Goal: Find specific page/section: Find specific page/section

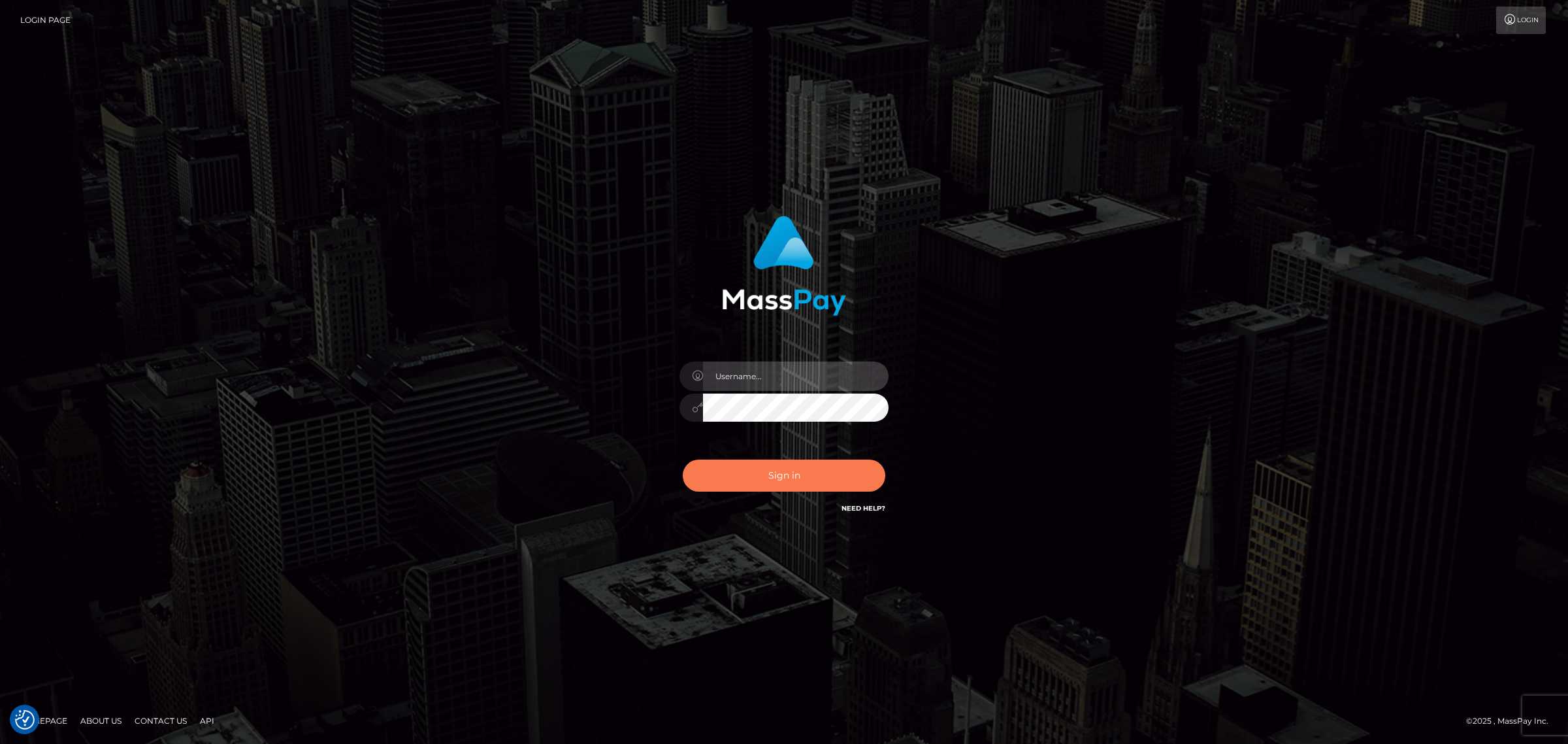
type input "Angelo.Xcite"
click at [833, 465] on button "Sign in" at bounding box center [784, 475] width 203 height 32
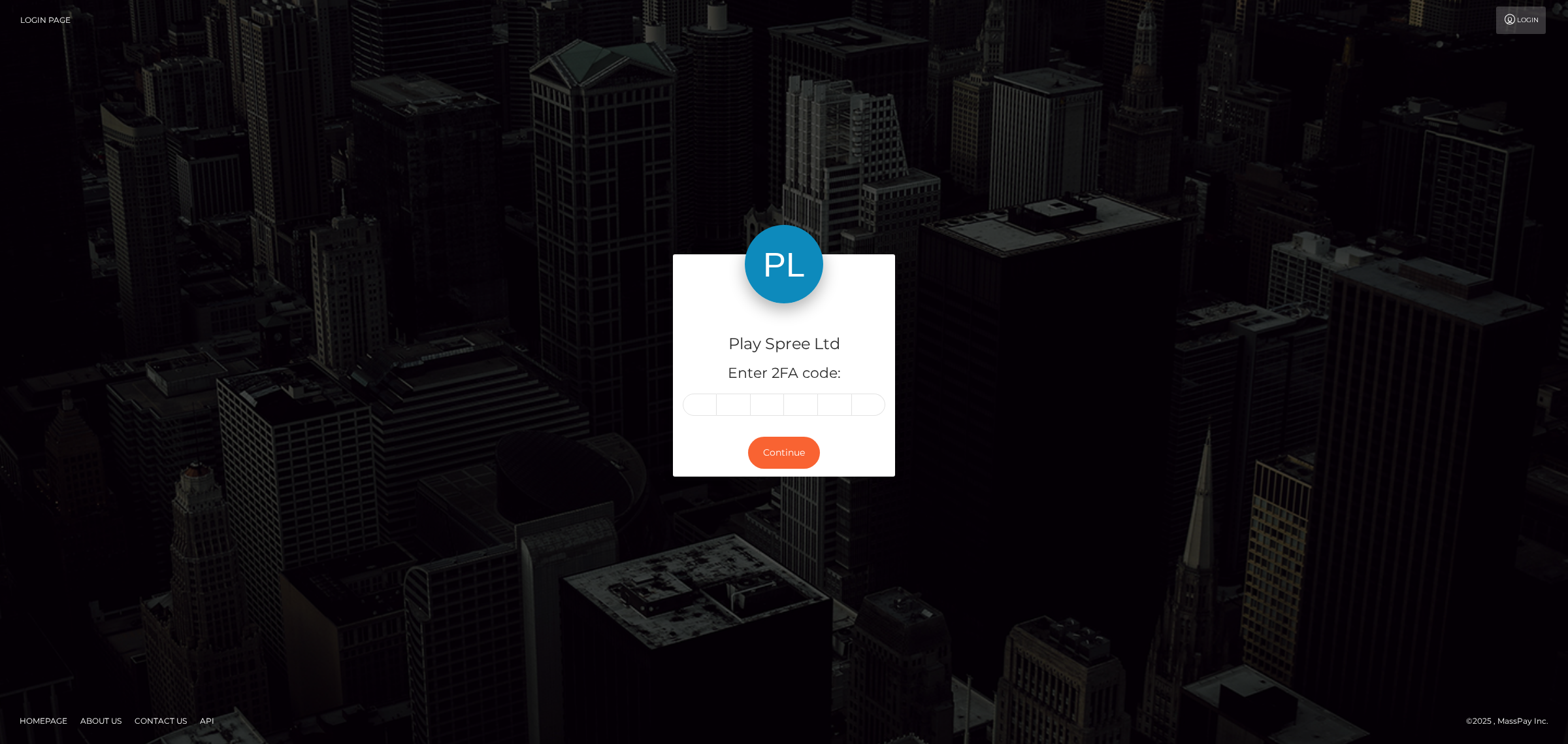
click at [701, 407] on input "text" at bounding box center [699, 405] width 34 height 22
type input "5"
type input "2"
type input "1"
type input "7"
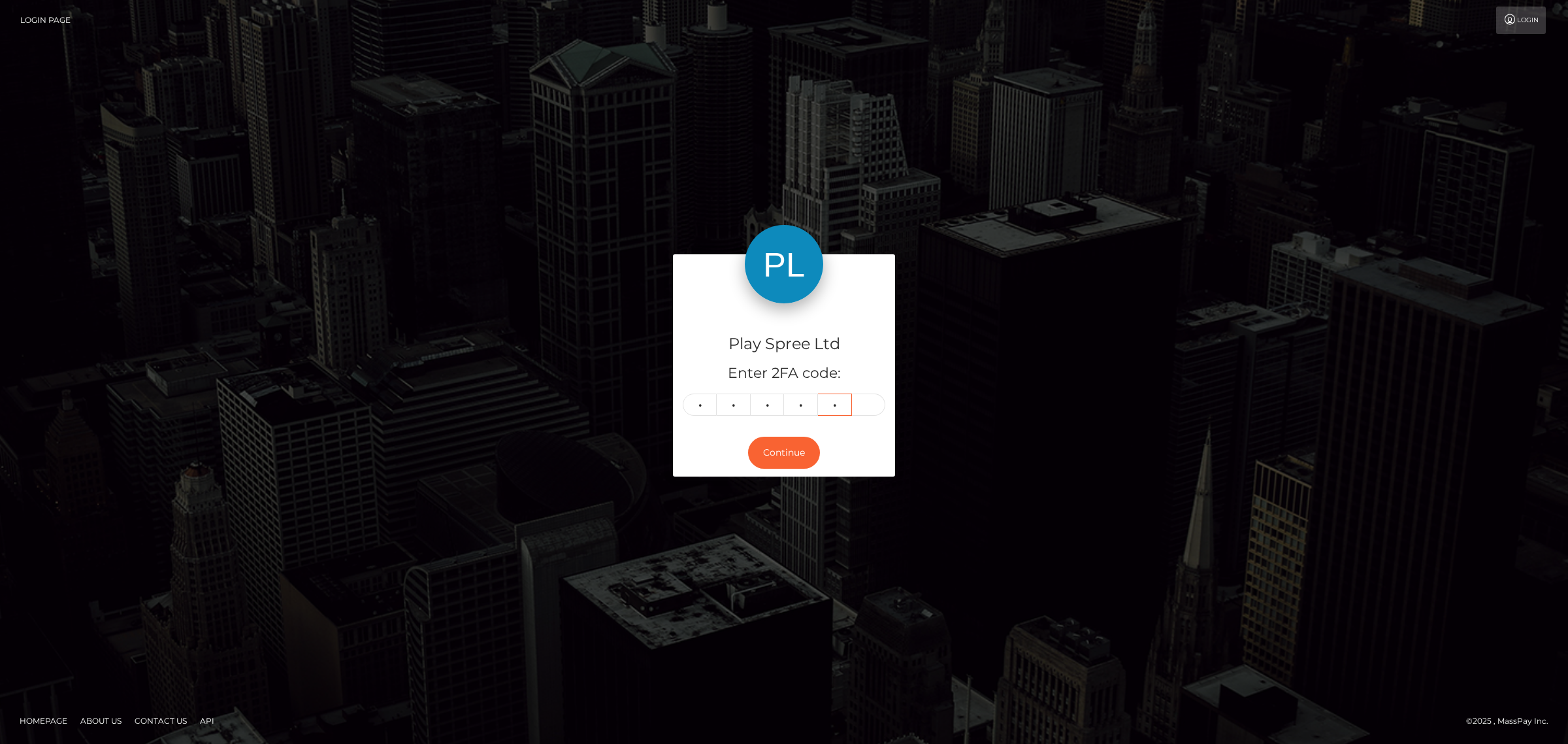
type input "8"
type input "5"
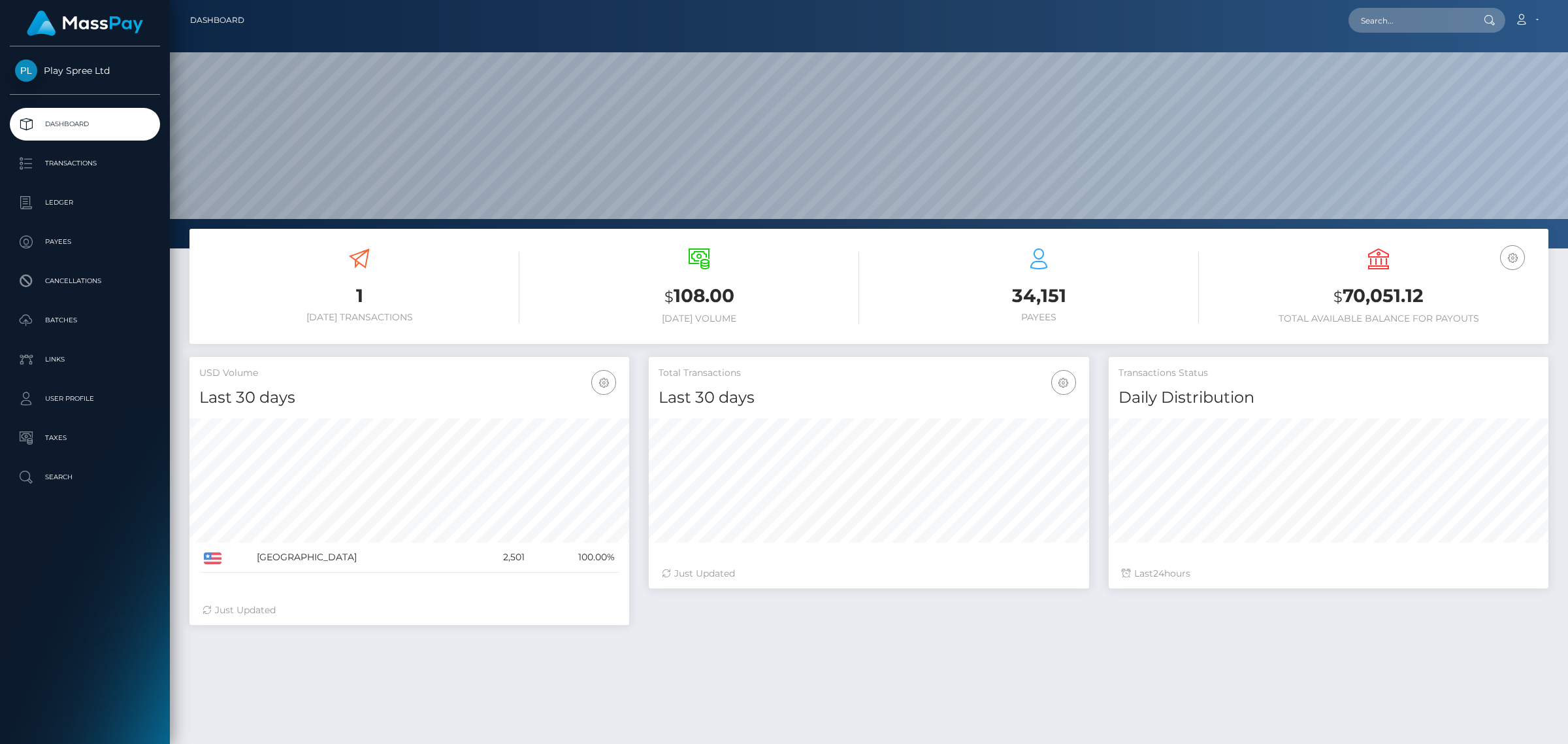
scroll to position [230, 439]
drag, startPoint x: 0, startPoint y: 0, endPoint x: 1409, endPoint y: 19, distance: 1409.1
click at [1409, 19] on input "text" at bounding box center [1410, 20] width 123 height 25
paste input "301248"
type input "301248"
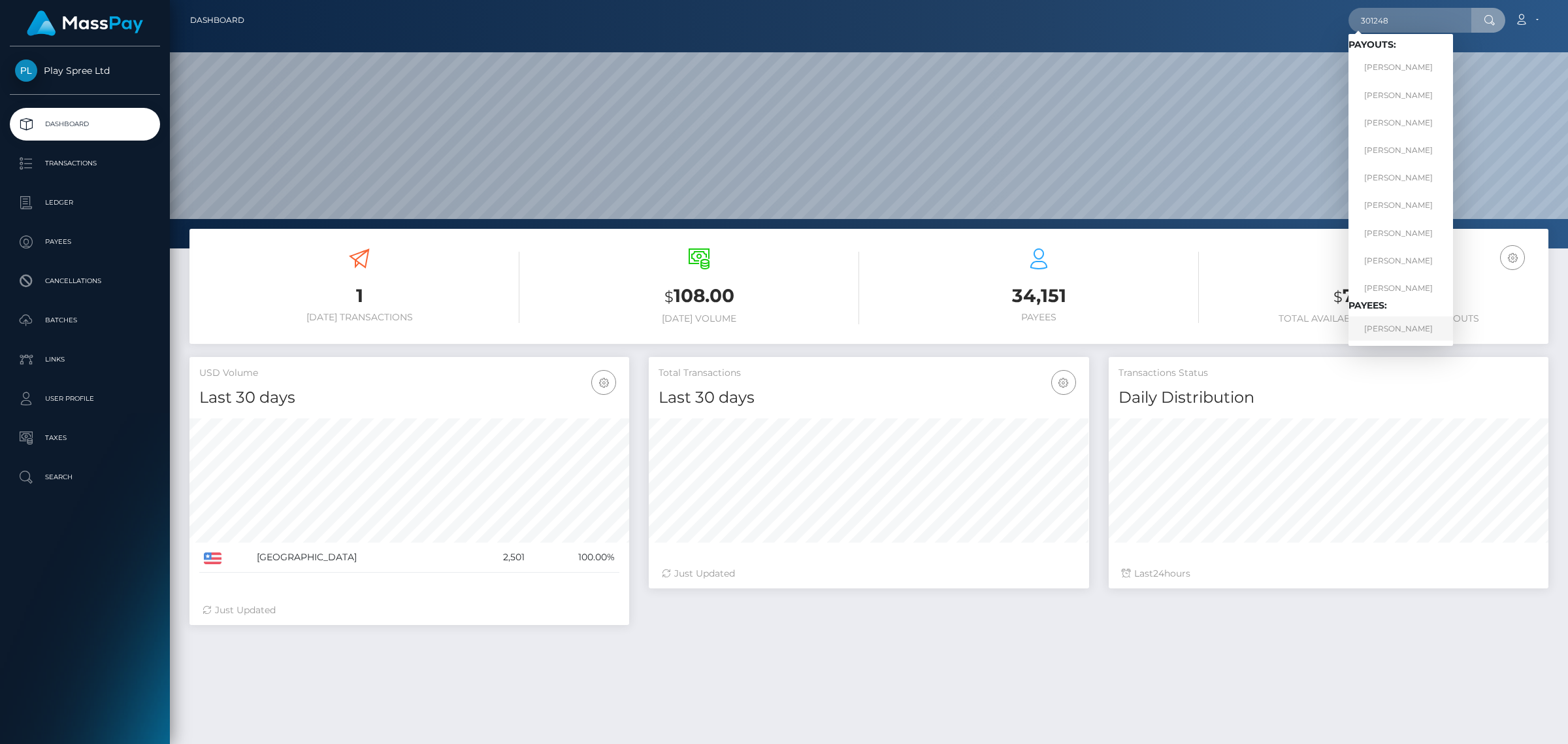
click at [1424, 328] on link "BRIAN A ANDERSON" at bounding box center [1401, 328] width 105 height 24
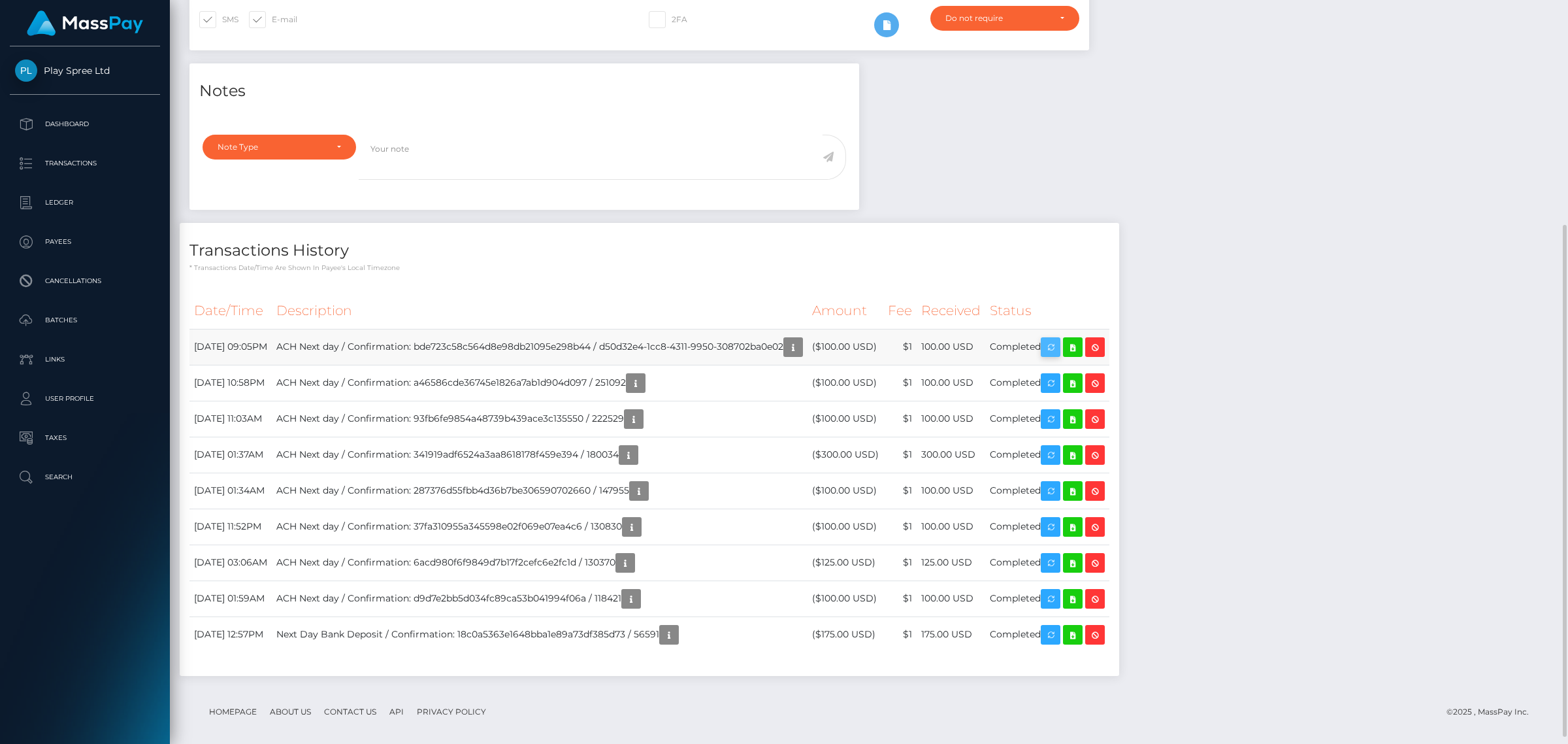
scroll to position [157, 439]
click at [1059, 347] on icon "button" at bounding box center [1050, 348] width 16 height 17
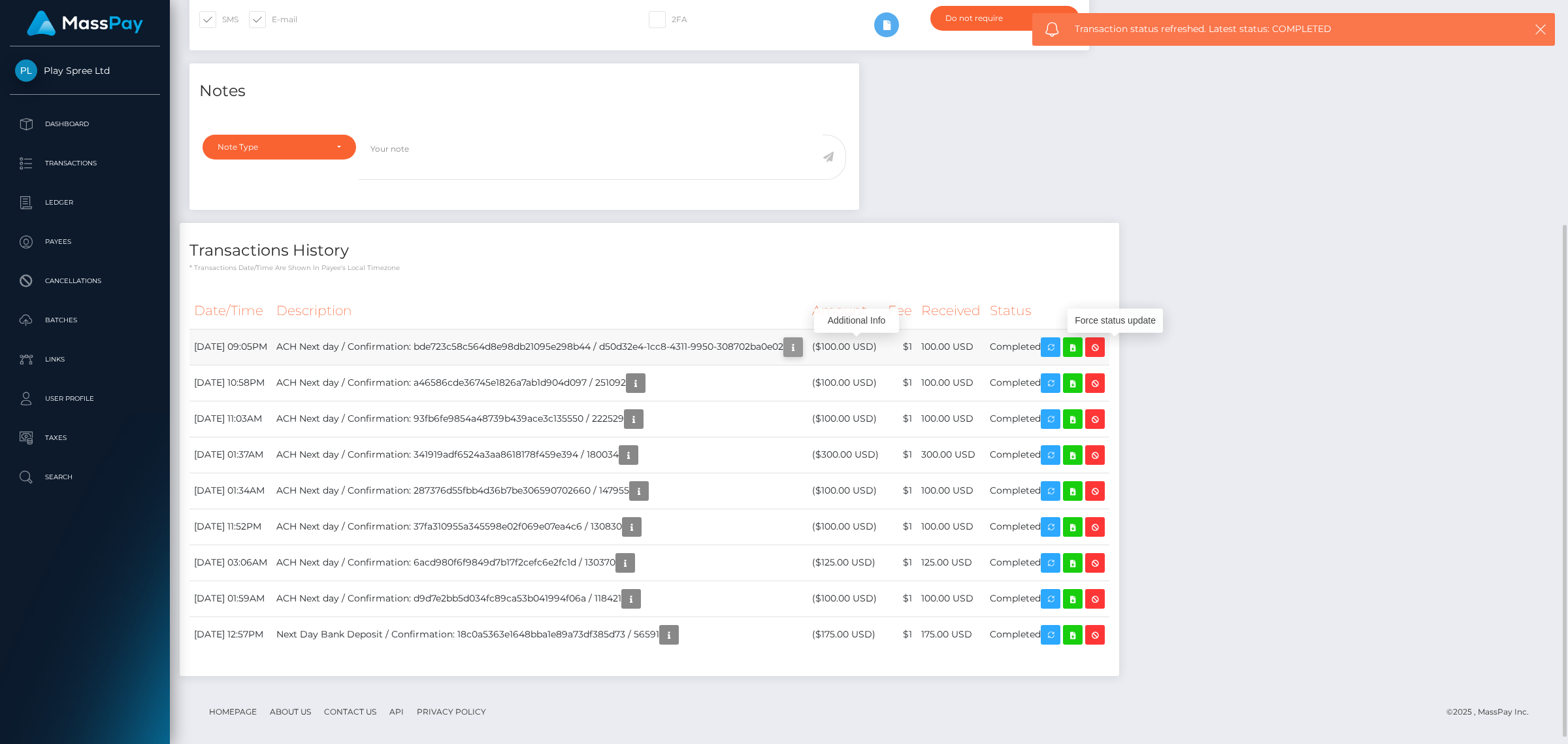
click at [801, 350] on icon "button" at bounding box center [793, 348] width 16 height 17
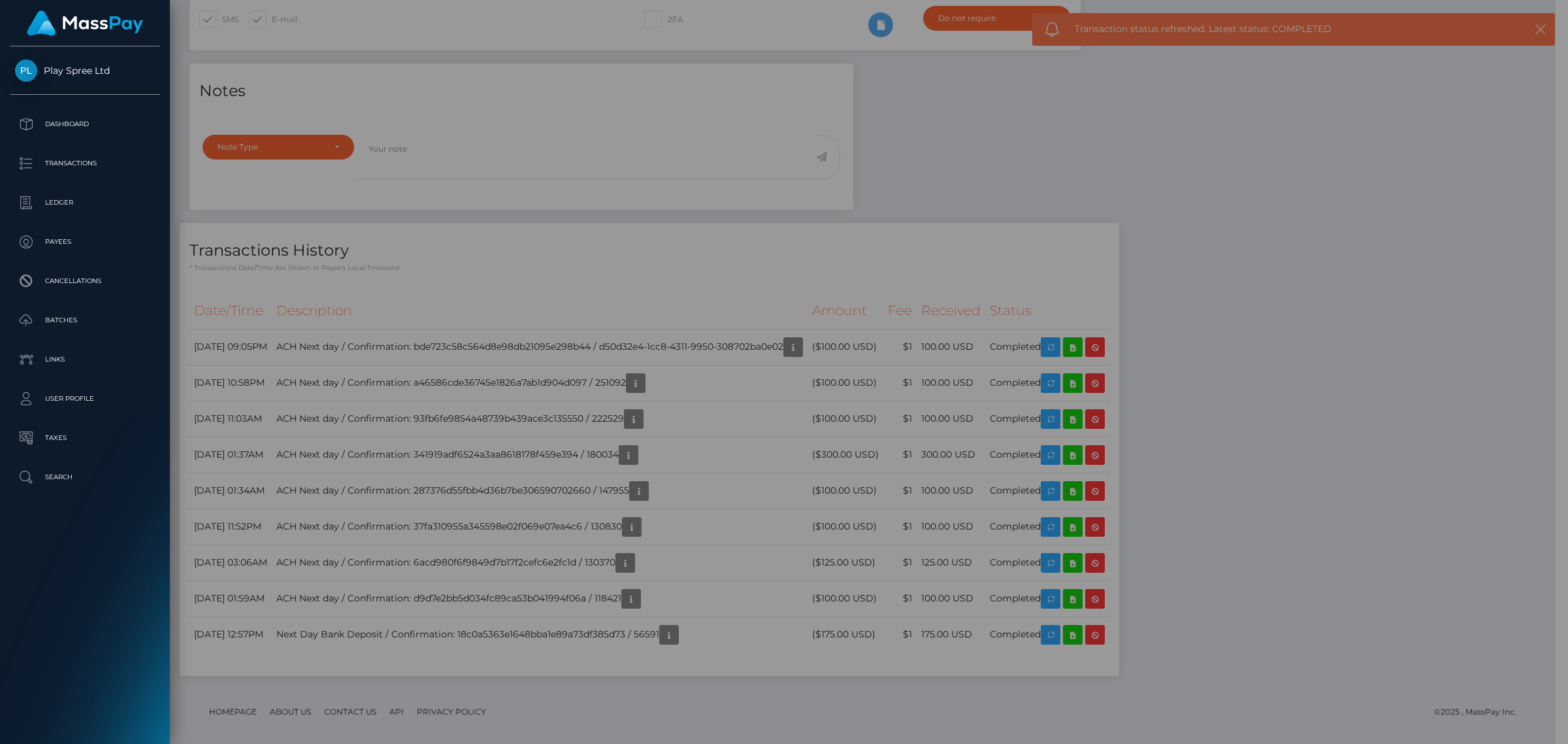
scroll to position [653433, 652942]
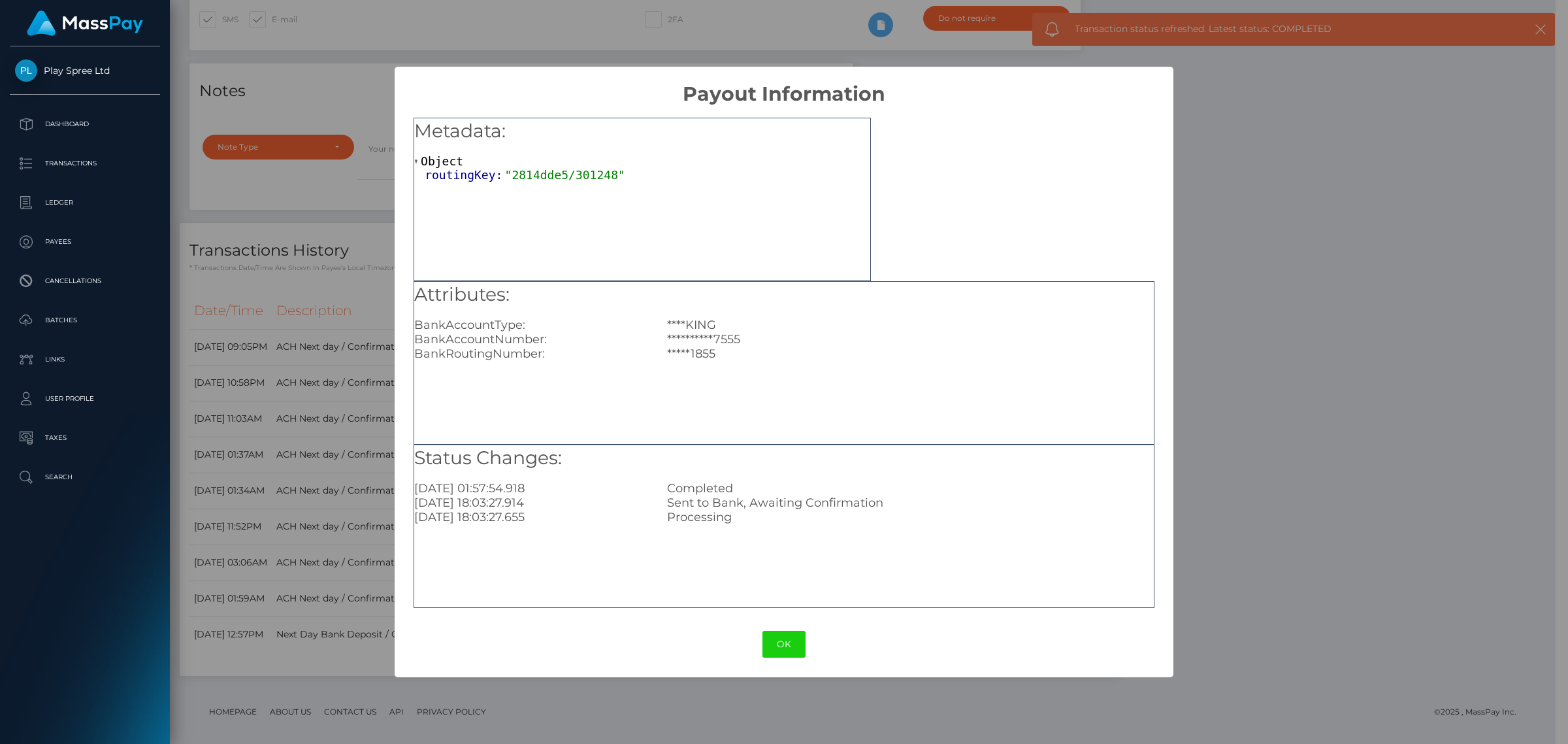
click at [1245, 360] on div "**********" at bounding box center [784, 372] width 1568 height 744
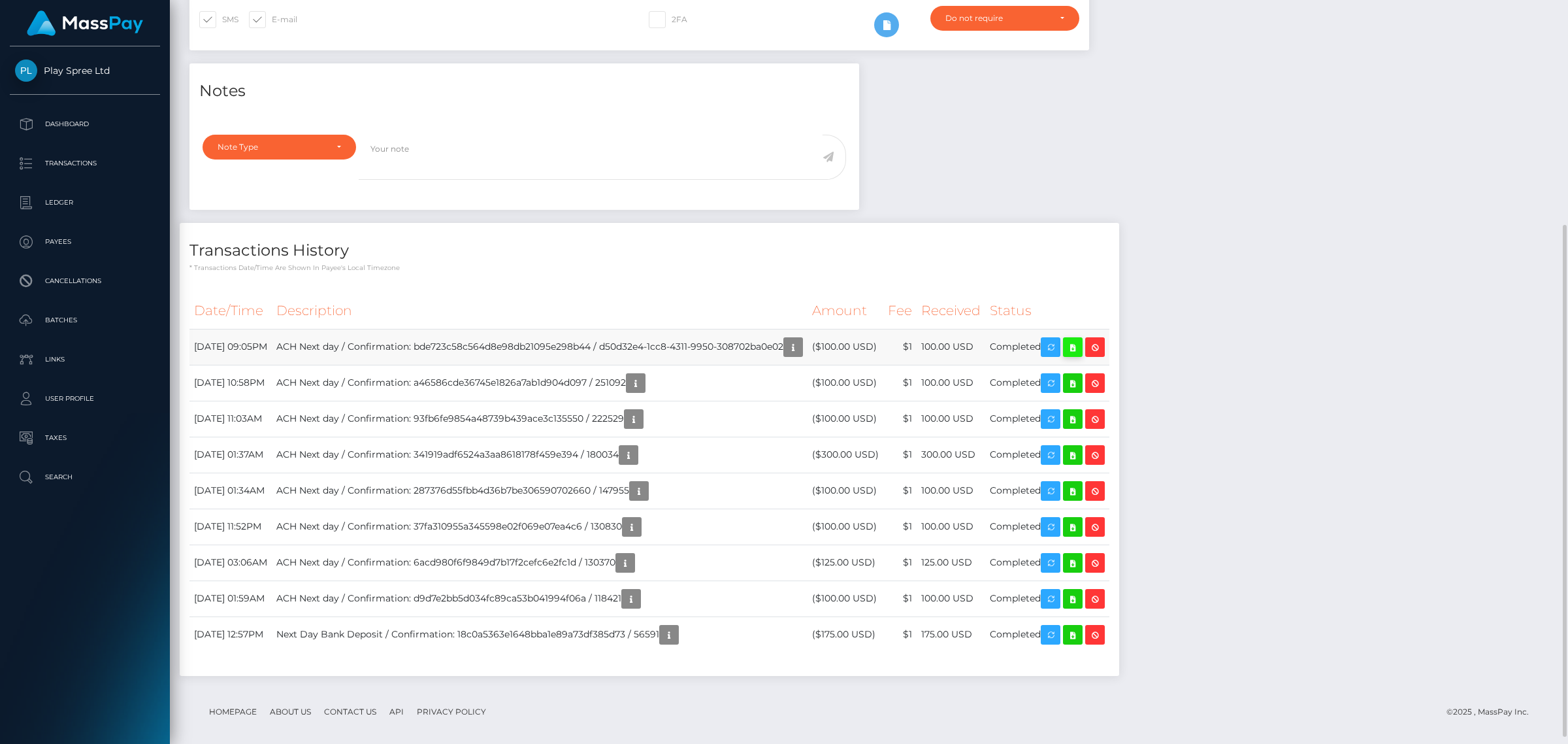
scroll to position [157, 439]
click at [1081, 350] on icon at bounding box center [1073, 348] width 16 height 17
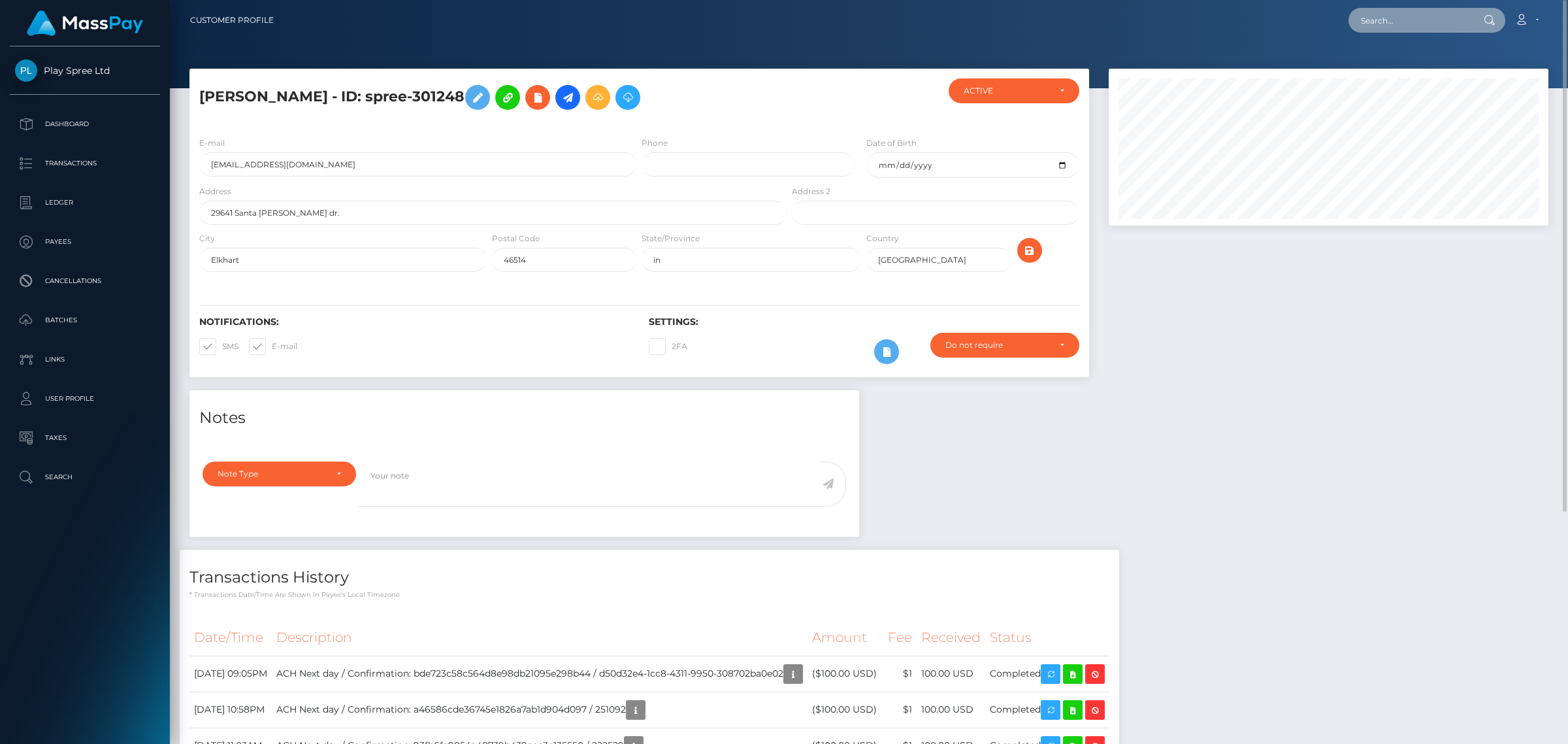
click at [1430, 10] on input "text" at bounding box center [1410, 20] width 123 height 25
paste input "fa17a852-dd52-4a61-8ffd-d939675260e6"
type input "fa17a852-dd52-4a61-8ffd-d939675260e6"
click at [1456, 67] on link "SHERVONNE ALICIA JONES" at bounding box center [1426, 67] width 154 height 24
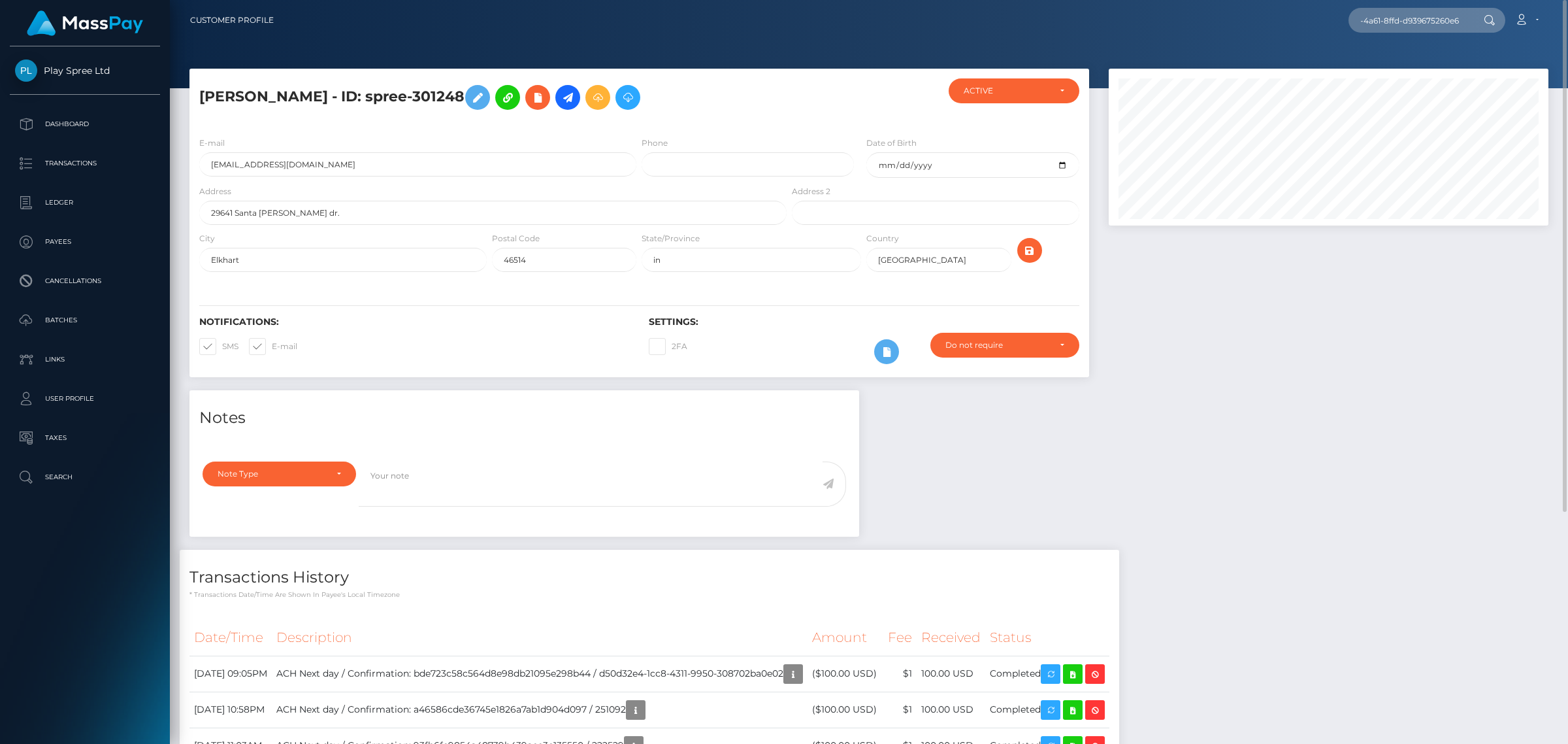
scroll to position [0, 0]
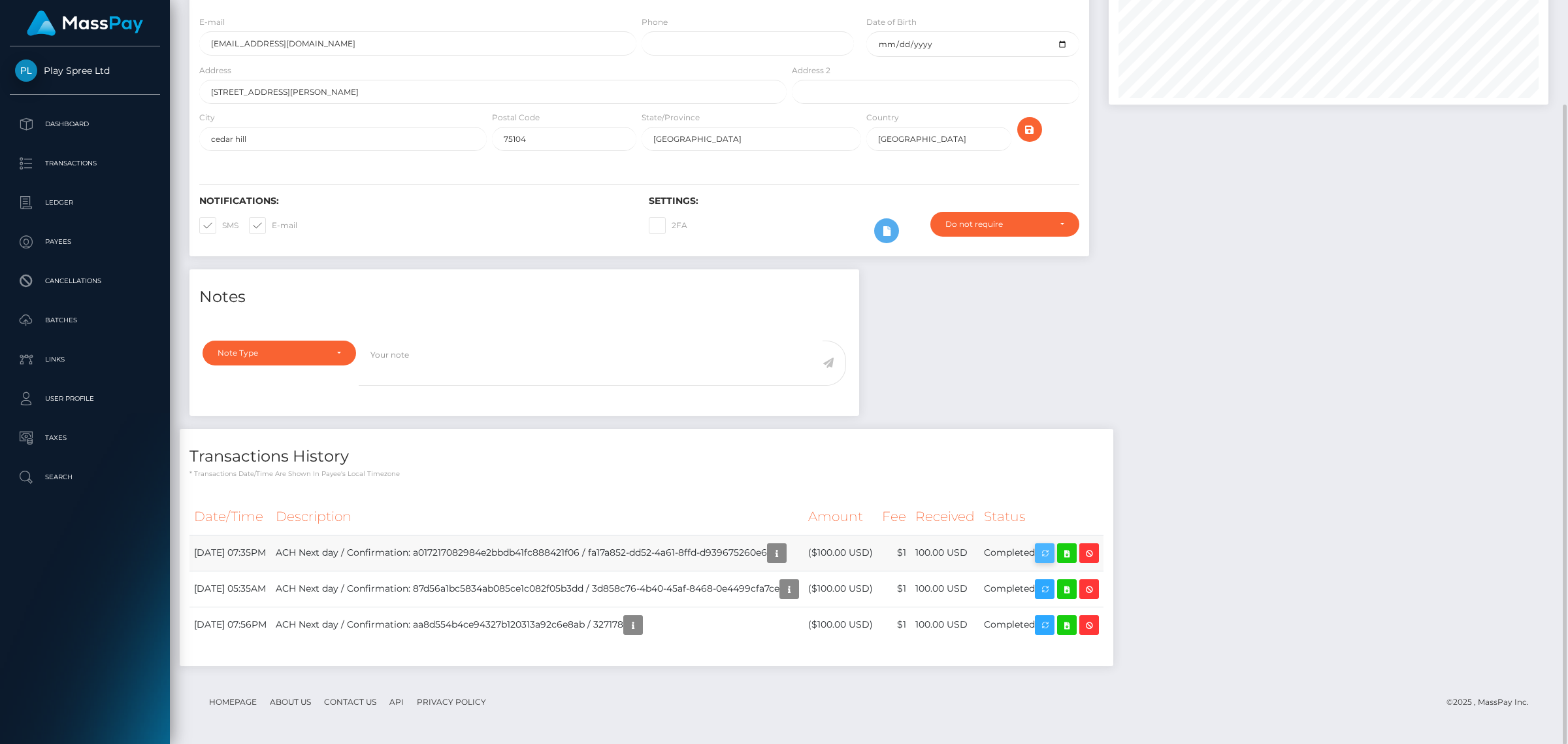
scroll to position [157, 439]
click at [1053, 555] on icon "button" at bounding box center [1045, 553] width 16 height 17
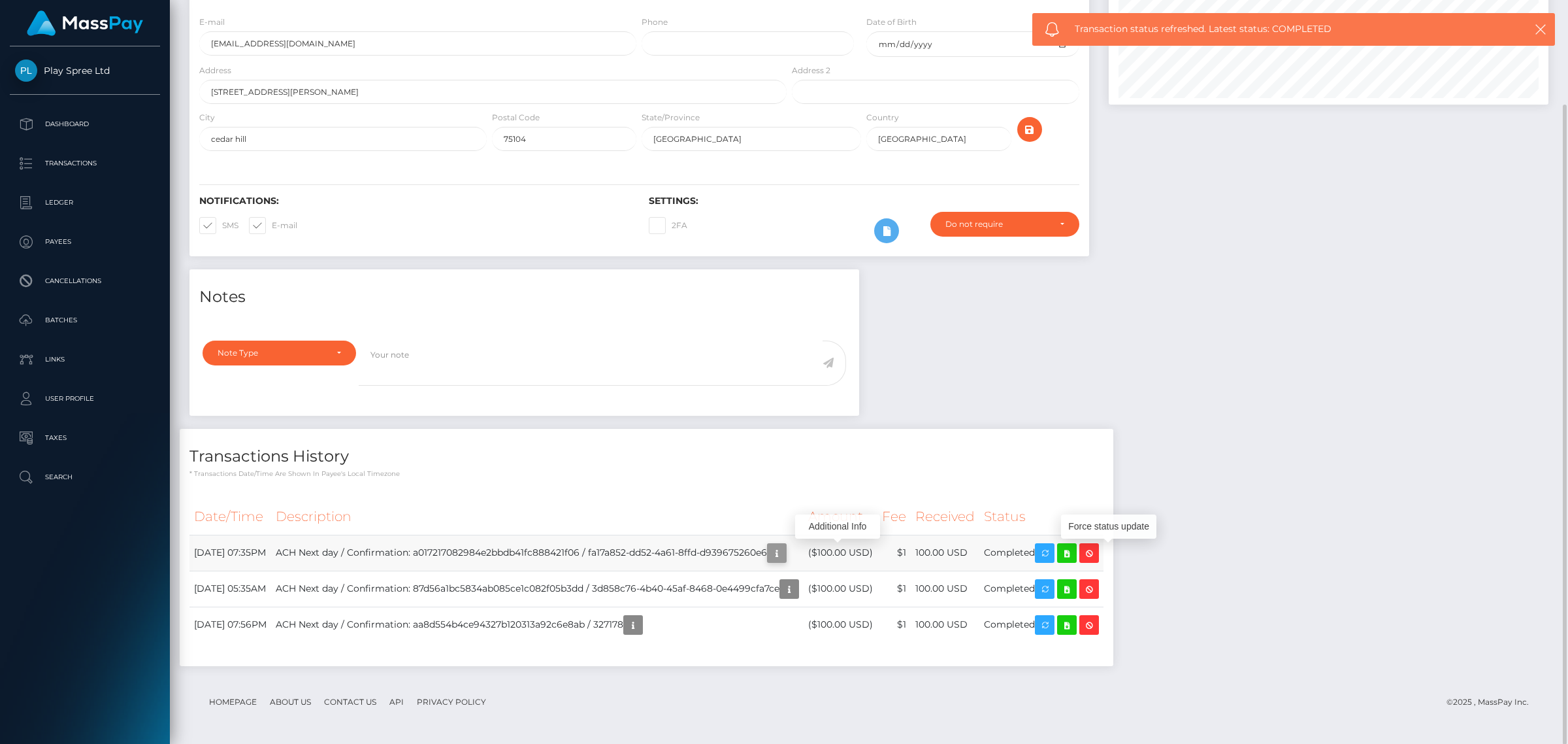
click at [785, 555] on icon "button" at bounding box center [776, 553] width 16 height 17
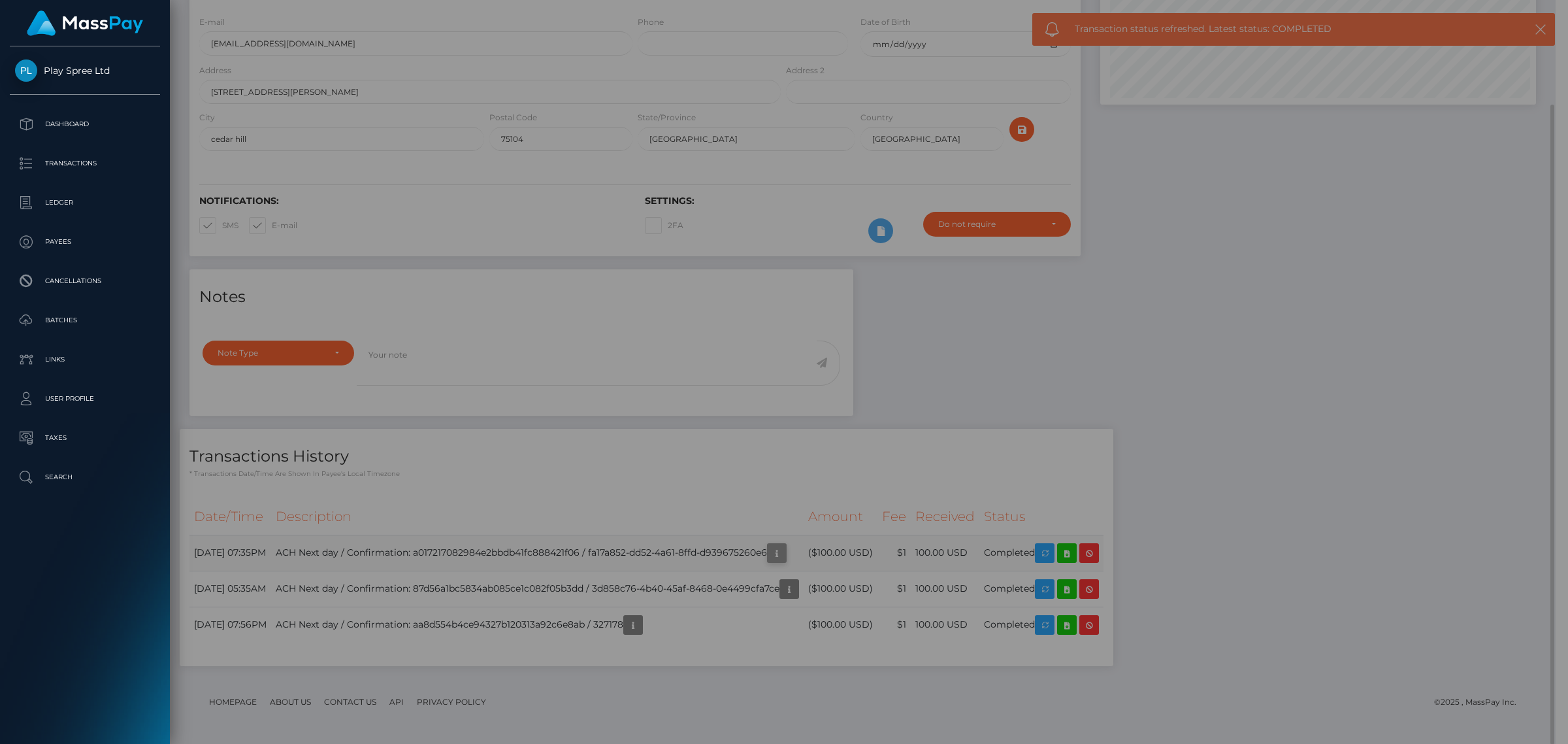
scroll to position [653433, 652942]
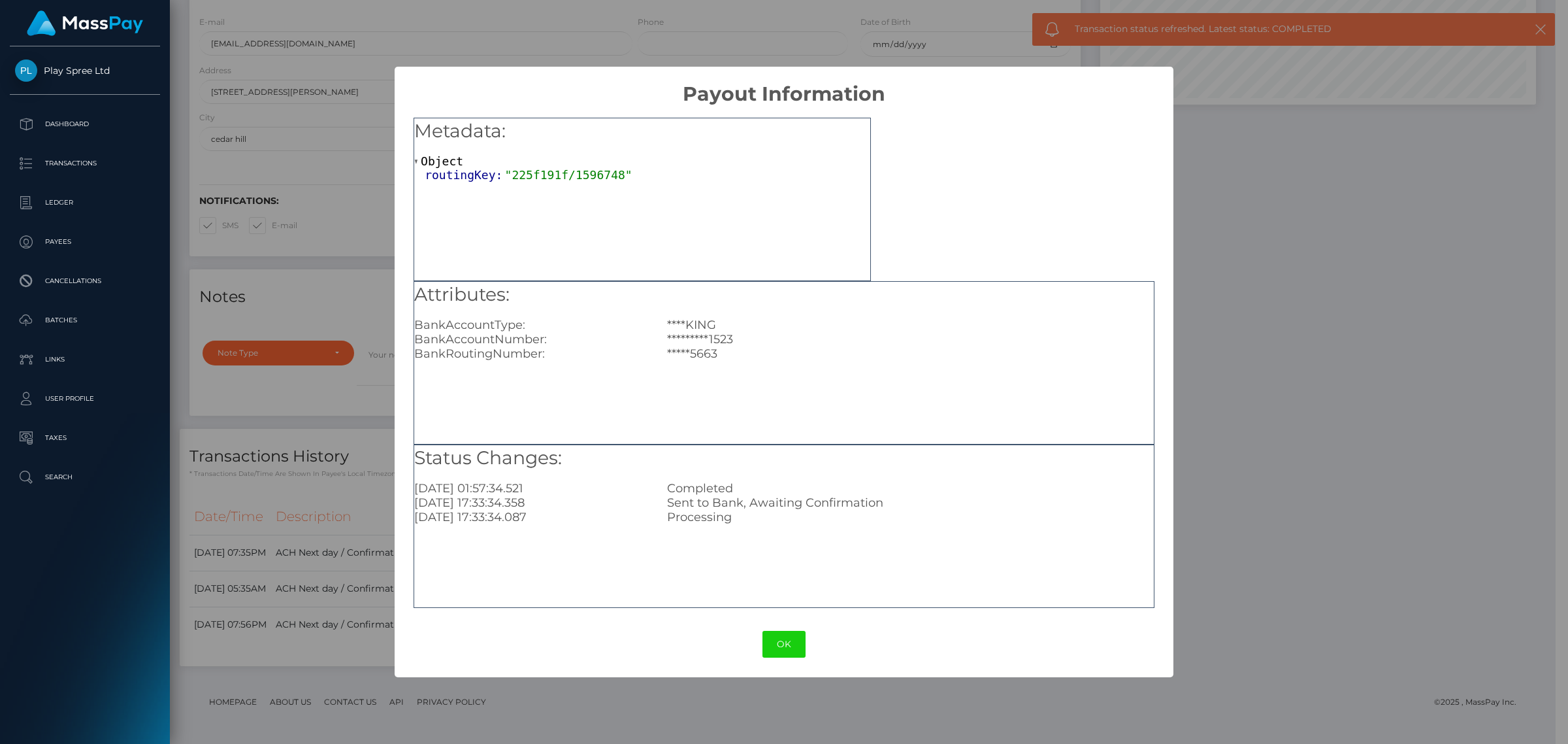
click at [1338, 368] on div "× Payout Information Metadata: Object routingKey: "225f191f/1596748" Attributes…" at bounding box center [784, 372] width 1568 height 744
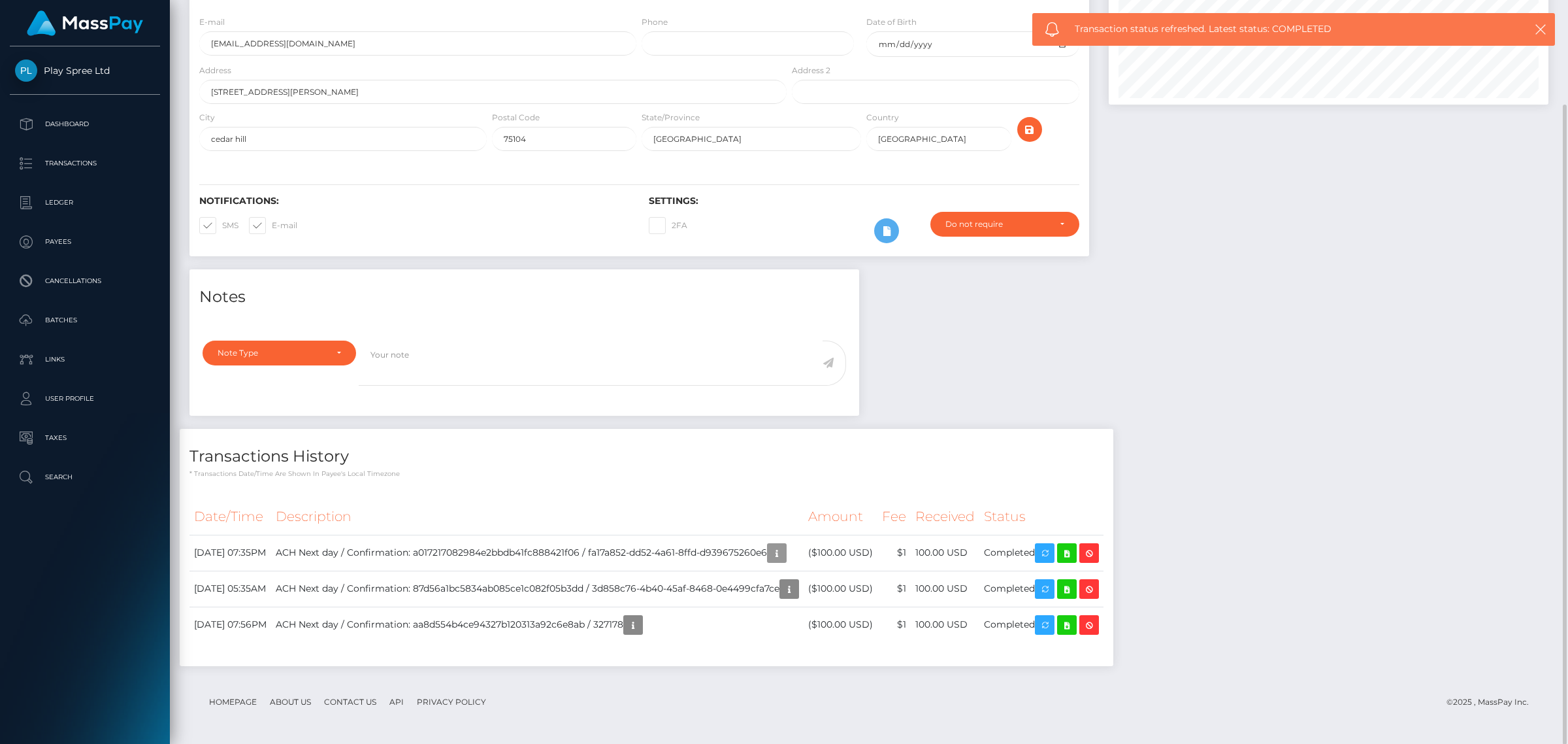
scroll to position [157, 439]
